Goal: Navigation & Orientation: Find specific page/section

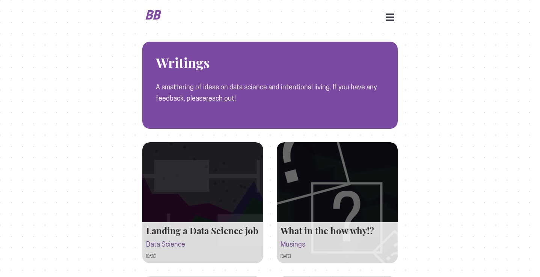
click at [149, 17] on b "BB" at bounding box center [153, 15] width 19 height 15
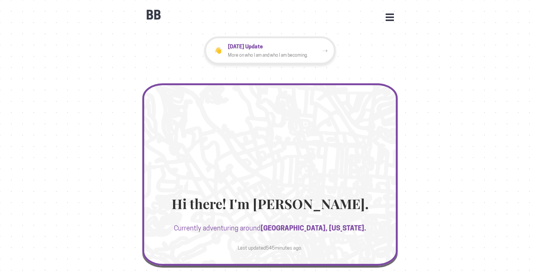
click at [381, 17] on div "BB Open Menu HOME STATS WORK JOURNEYS UPDATES CONTACT FACEBOOK INSTAGRAM LINKED…" at bounding box center [269, 11] width 255 height 23
click at [387, 17] on button "Open Menu" at bounding box center [390, 17] width 8 height 7
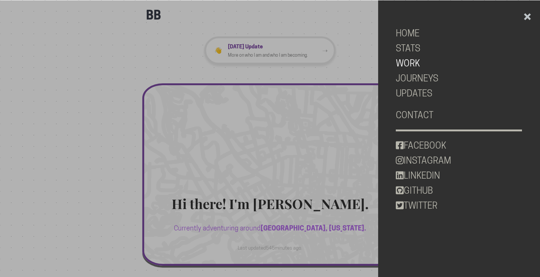
click at [411, 67] on link "WORK" at bounding box center [459, 63] width 126 height 15
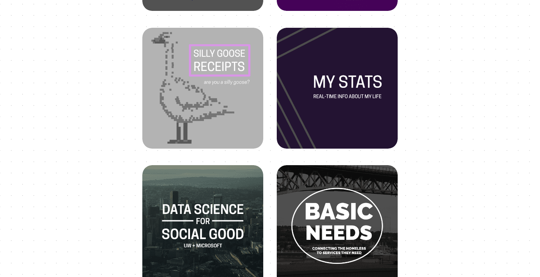
scroll to position [338, 0]
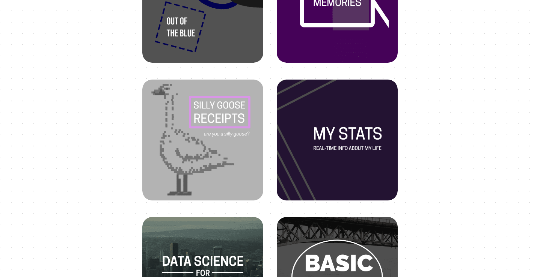
click at [390, 143] on img at bounding box center [337, 139] width 133 height 133
